Goal: Contribute content: Add original content to the website for others to see

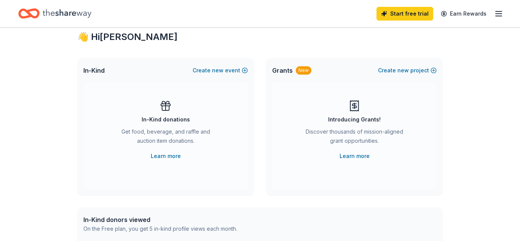
scroll to position [23, 0]
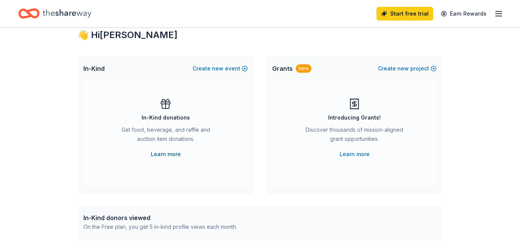
click at [168, 155] on link "Learn more" at bounding box center [166, 154] width 30 height 9
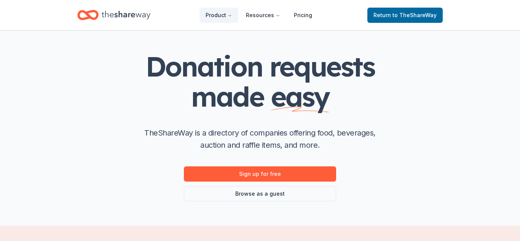
scroll to position [27, 0]
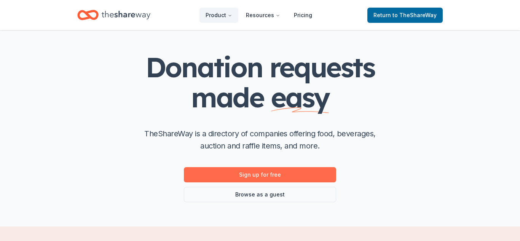
click at [273, 175] on link "Sign up for free" at bounding box center [260, 174] width 152 height 15
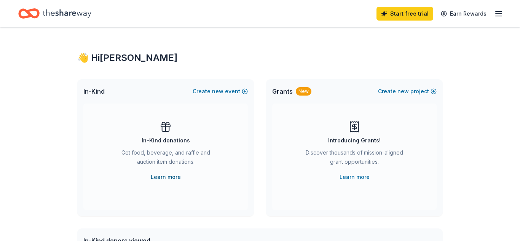
click at [173, 177] on link "Learn more" at bounding box center [166, 177] width 30 height 9
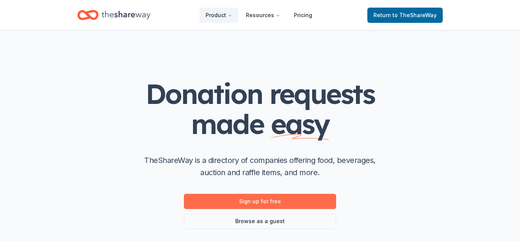
click at [278, 202] on link "Sign up for free" at bounding box center [260, 201] width 152 height 15
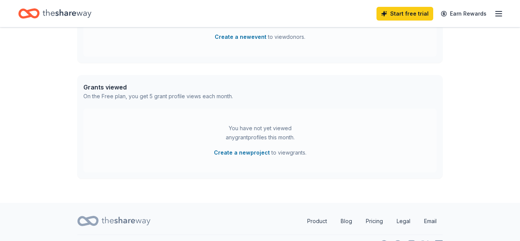
scroll to position [270, 0]
click at [251, 153] on button "Create a new project" at bounding box center [242, 151] width 56 height 9
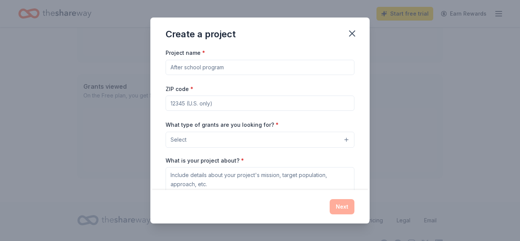
click at [227, 70] on input "Project name *" at bounding box center [260, 67] width 189 height 15
click at [213, 102] on input "ZIP code *" at bounding box center [260, 103] width 189 height 15
type input "72401"
click at [214, 67] on input "Project name *" at bounding box center [260, 67] width 189 height 15
type input "sensory equipment"
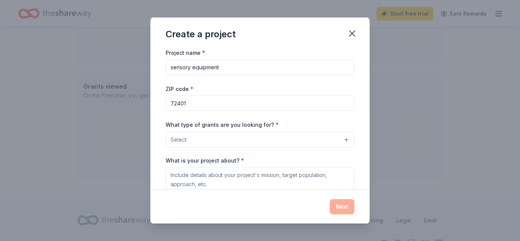
click at [345, 140] on button "Select" at bounding box center [260, 140] width 189 height 16
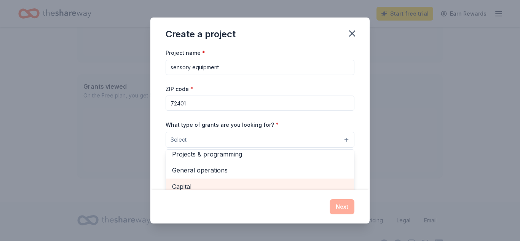
scroll to position [0, 0]
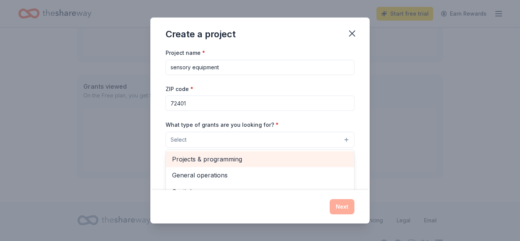
click at [232, 161] on span "Projects & programming" at bounding box center [260, 159] width 176 height 10
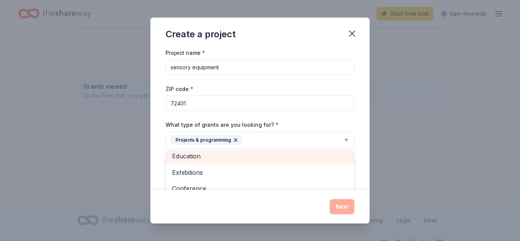
scroll to position [74, 0]
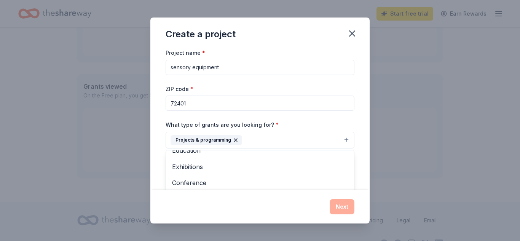
click at [520, 31] on div "Create a project Project name * sensory equipment ZIP code * 72401 What type of…" at bounding box center [260, 120] width 520 height 241
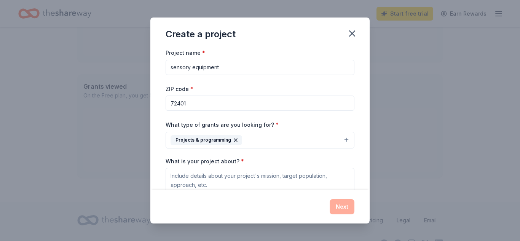
click at [520, 31] on div "Create a project Project name * sensory equipment ZIP code * 72401 What type of…" at bounding box center [260, 120] width 520 height 241
click at [520, 85] on div "Create a project Project name * sensory equipment ZIP code * 72401 What type of…" at bounding box center [260, 120] width 520 height 241
click at [347, 208] on div "Next" at bounding box center [260, 206] width 189 height 15
click at [249, 181] on textarea "What is your project about? *" at bounding box center [260, 183] width 189 height 30
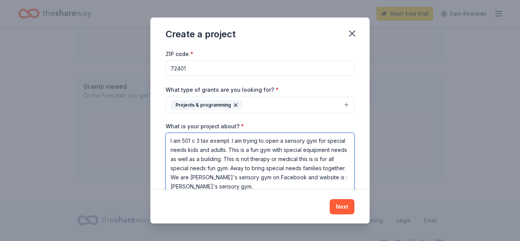
scroll to position [1, 0]
click at [256, 189] on textarea "I am 501 c 3 tax exempt. I am trying to open a sensory gym for special needs ki…" at bounding box center [260, 163] width 189 height 61
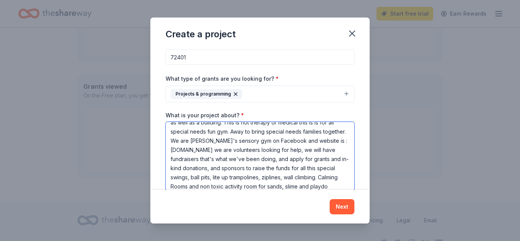
scroll to position [35, 0]
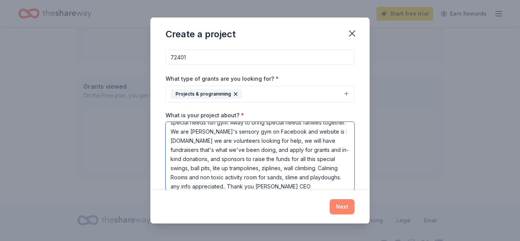
type textarea "I am 501 c 3 tax exempt. I am trying to open a sensory gym for special needs ki…"
click at [344, 209] on button "Next" at bounding box center [342, 206] width 25 height 15
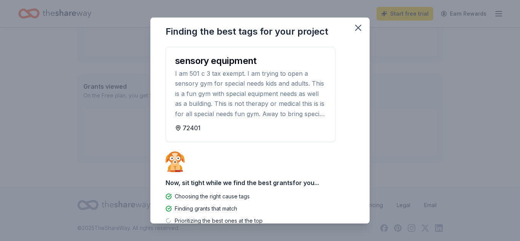
scroll to position [0, 0]
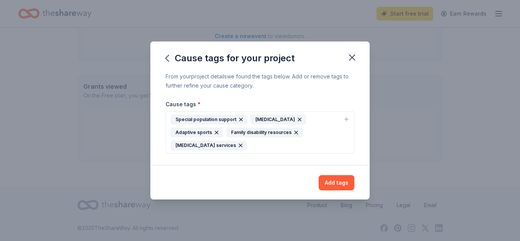
click at [266, 125] on div "Autism" at bounding box center [279, 120] width 56 height 10
type input "autism"
click at [353, 60] on icon "button" at bounding box center [352, 57] width 5 height 5
click at [341, 175] on button "Add tags" at bounding box center [337, 182] width 36 height 15
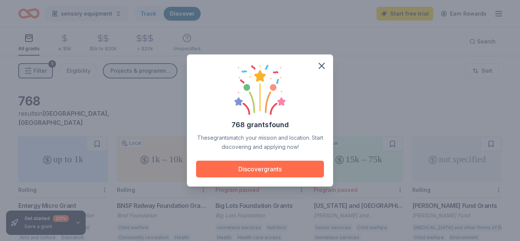
click at [281, 168] on button "Discover grants" at bounding box center [260, 169] width 128 height 17
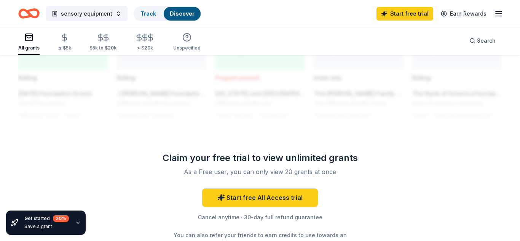
scroll to position [658, 0]
click at [282, 239] on link "Learn more" at bounding box center [281, 243] width 30 height 8
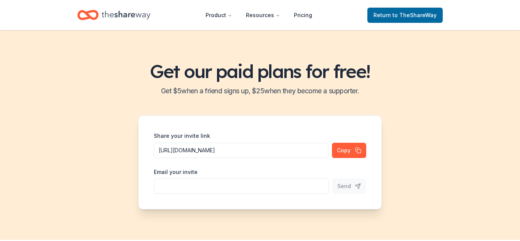
click at [444, 127] on div "Get our paid plans for free! Get $ 5 when a friend signs up, $ 25 when they bec…" at bounding box center [260, 135] width 520 height 210
click at [304, 14] on link "Pricing" at bounding box center [303, 15] width 30 height 15
click at [302, 15] on link "Pricing" at bounding box center [303, 15] width 30 height 15
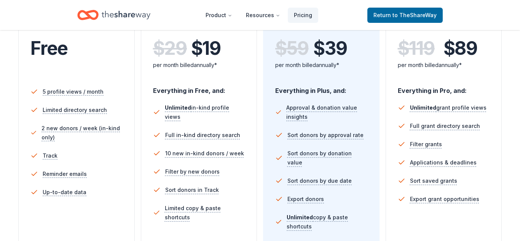
scroll to position [161, 0]
